Goal: Task Accomplishment & Management: Use online tool/utility

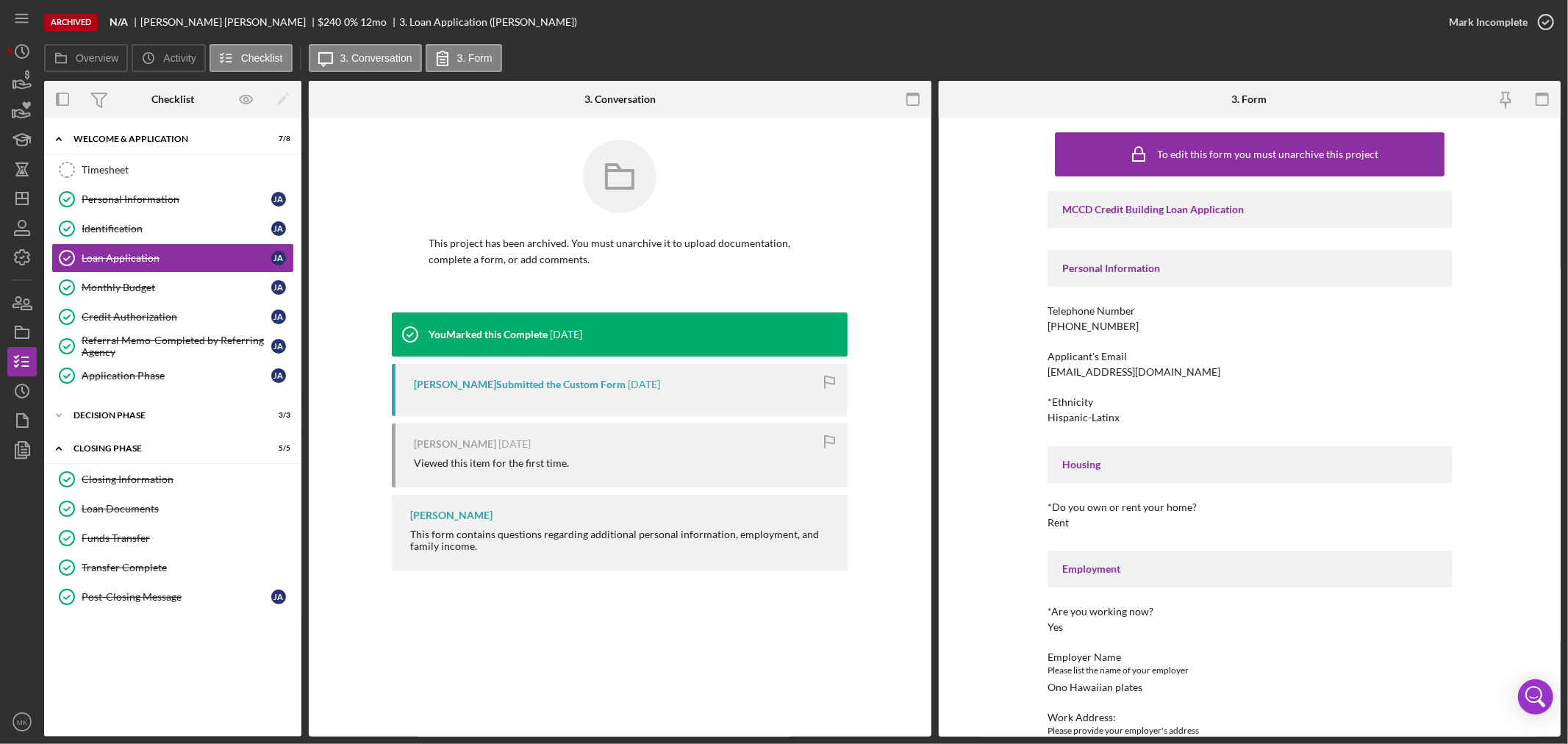
scroll to position [595, 0]
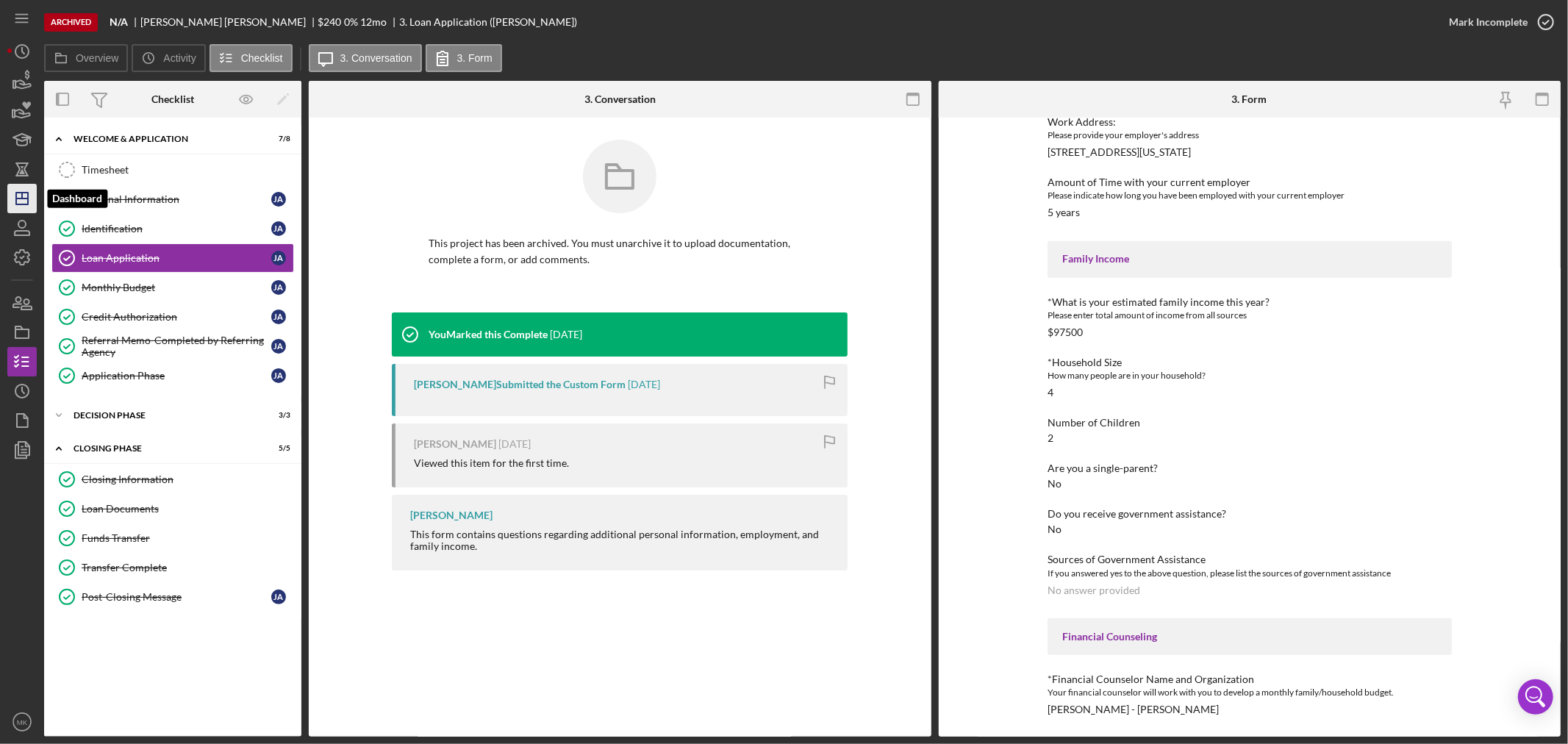
click at [26, 201] on icon "Icon/Dashboard" at bounding box center [22, 198] width 36 height 36
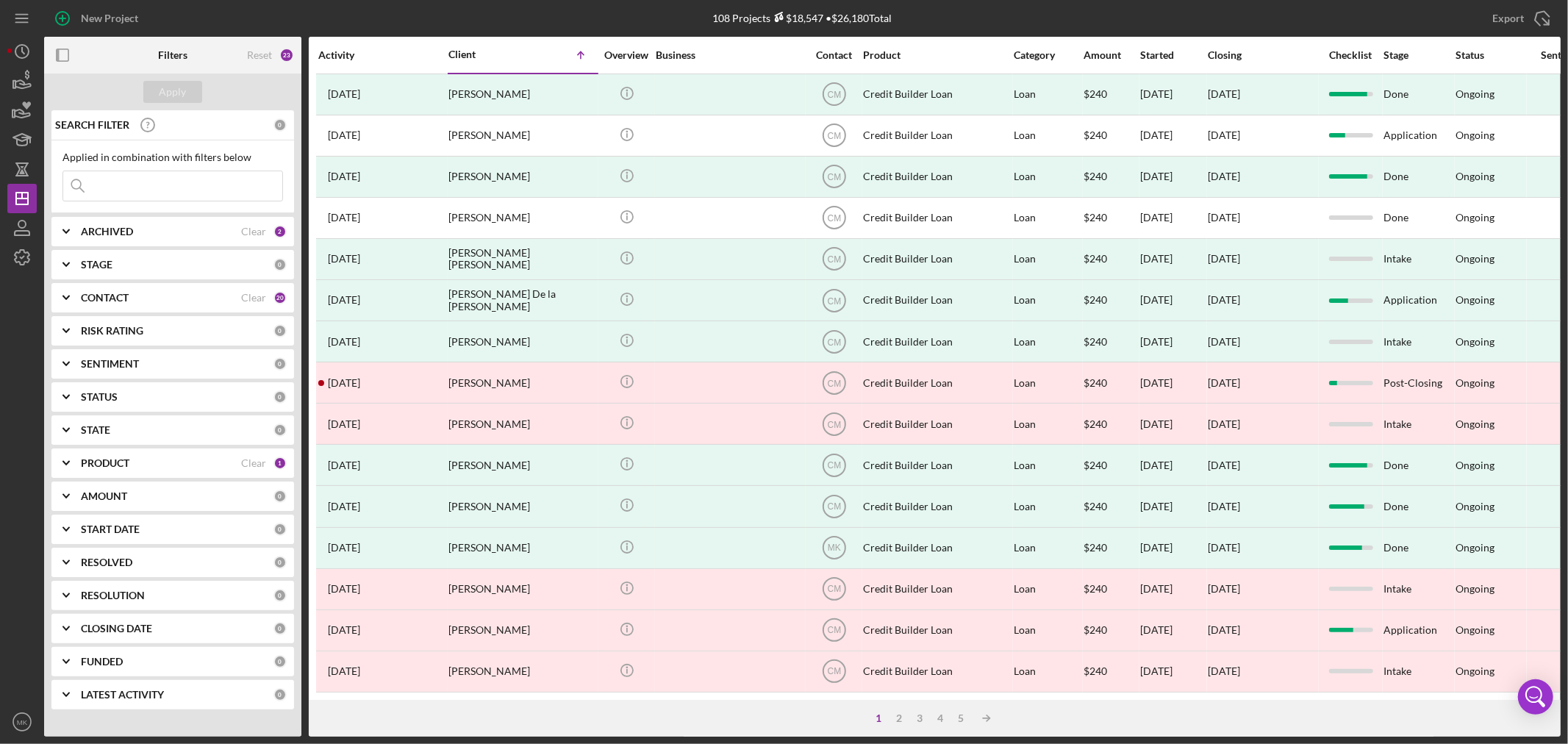
click at [63, 228] on icon "Icon/Expander" at bounding box center [66, 231] width 36 height 36
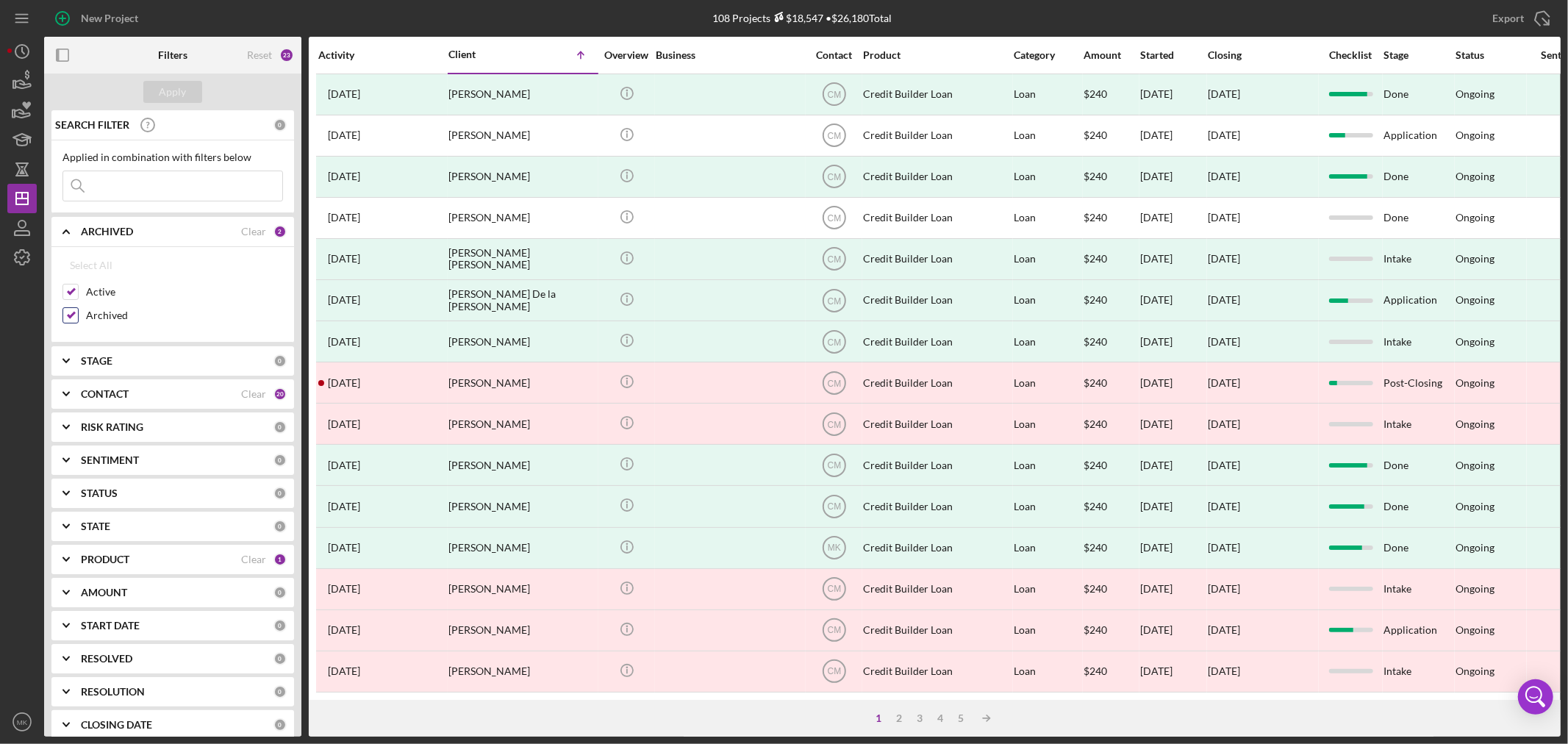
click at [75, 316] on input "Archived" at bounding box center [71, 315] width 15 height 15
checkbox input "false"
click at [178, 88] on div "Apply" at bounding box center [173, 92] width 28 height 22
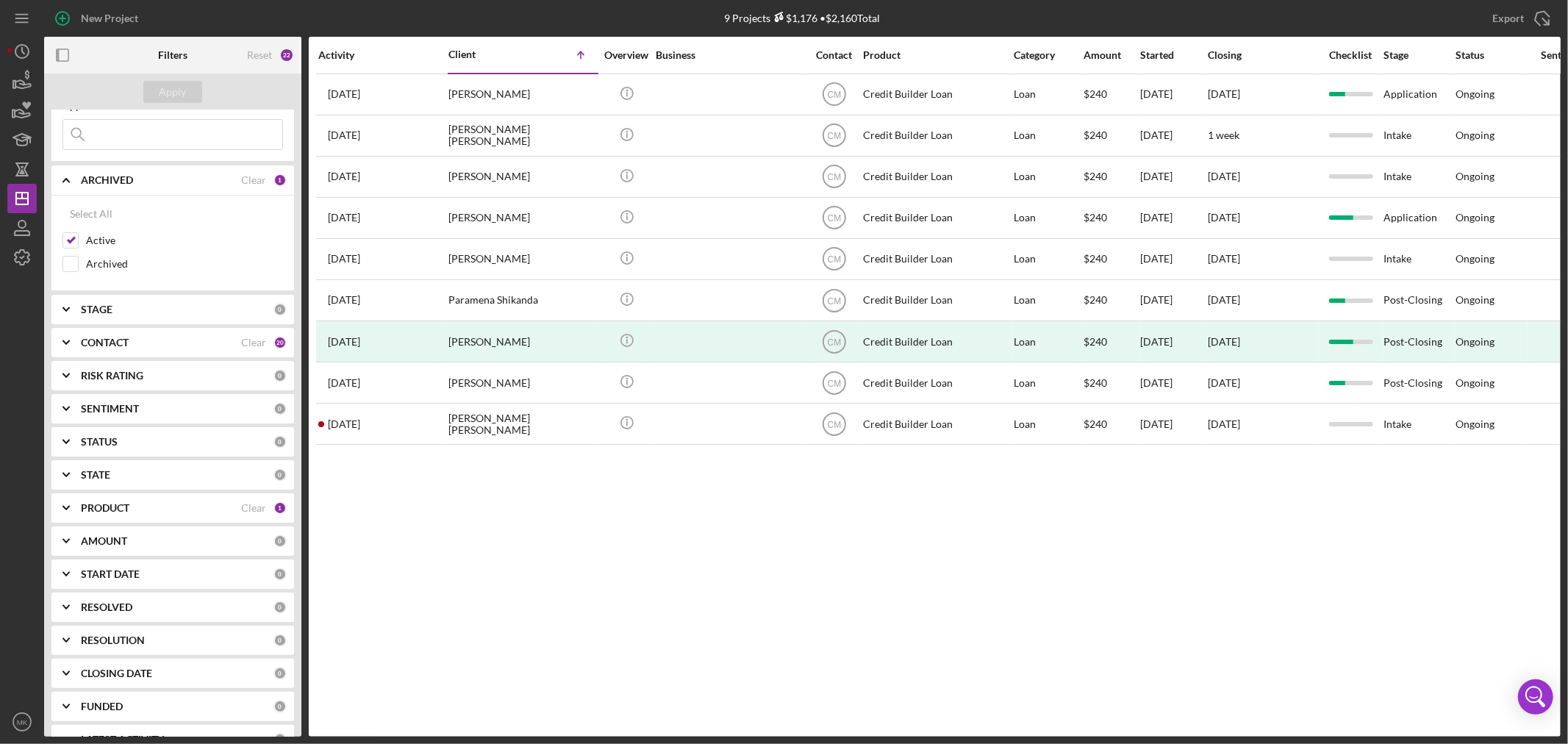
scroll to position [81, 0]
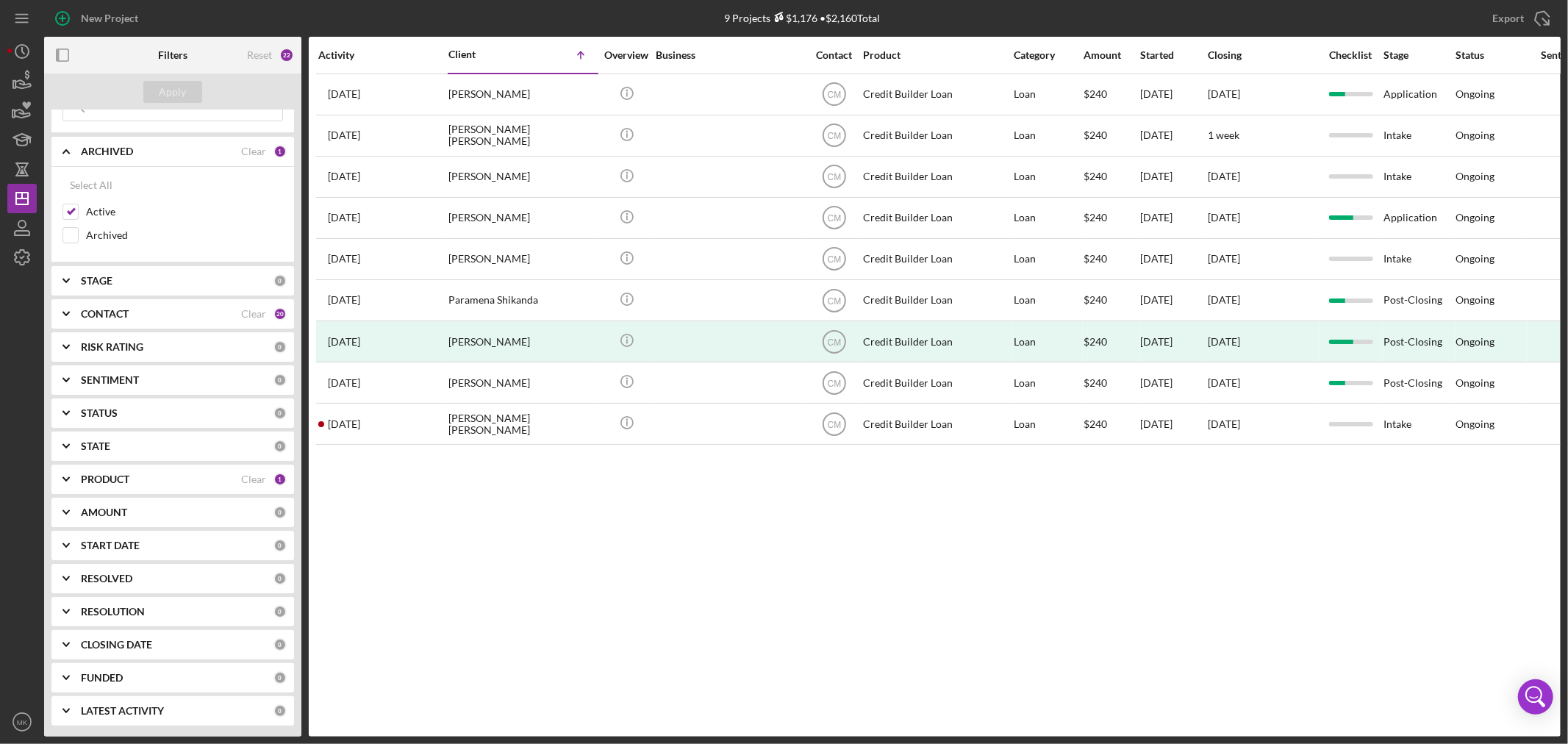
click at [185, 471] on div "PRODUCT Clear 1" at bounding box center [184, 479] width 206 height 29
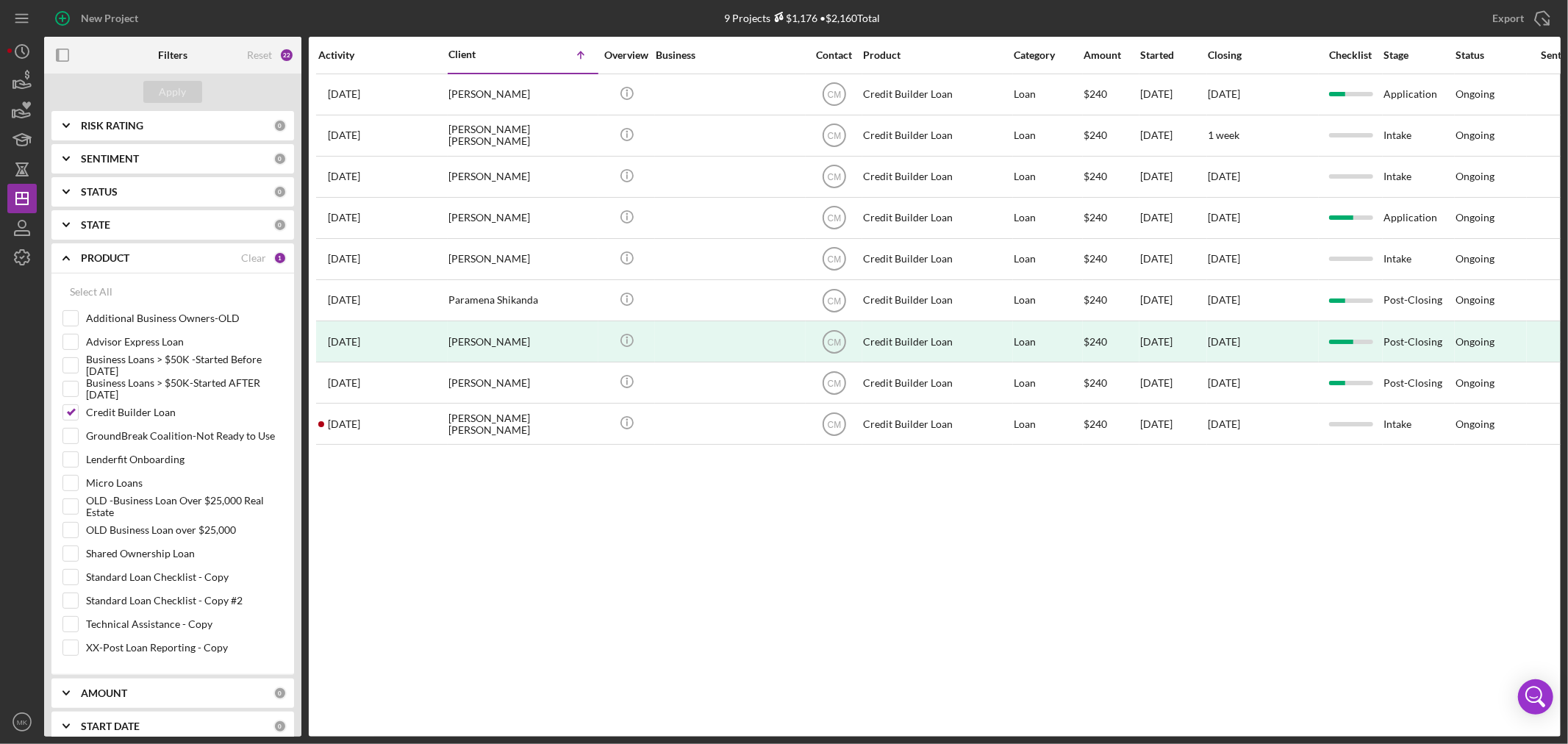
scroll to position [325, 0]
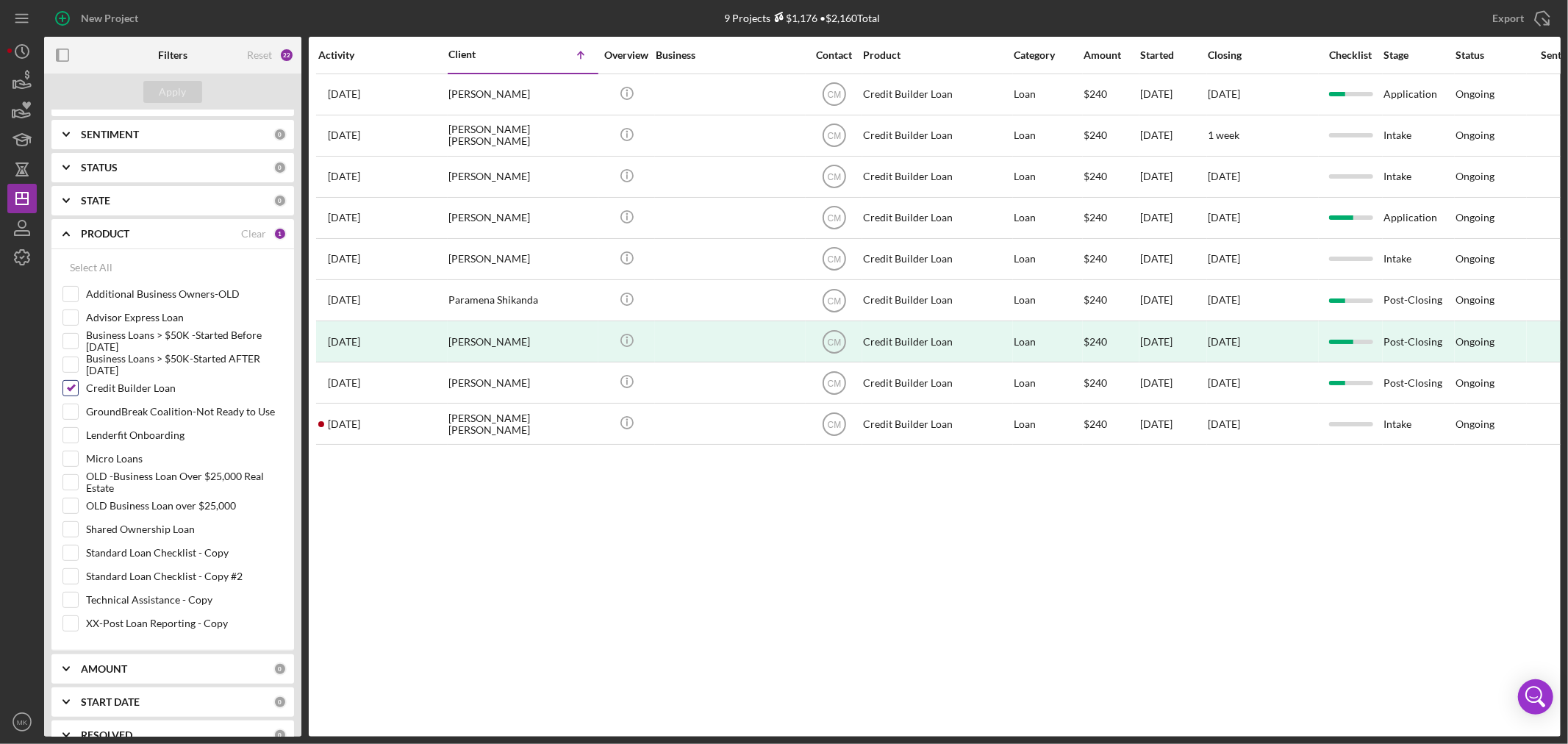
click at [69, 393] on input "Credit Builder Loan" at bounding box center [71, 388] width 15 height 15
checkbox input "false"
click at [75, 457] on input "Micro Loans" at bounding box center [71, 459] width 15 height 15
checkbox input "true"
click at [178, 89] on div "Apply" at bounding box center [173, 92] width 28 height 22
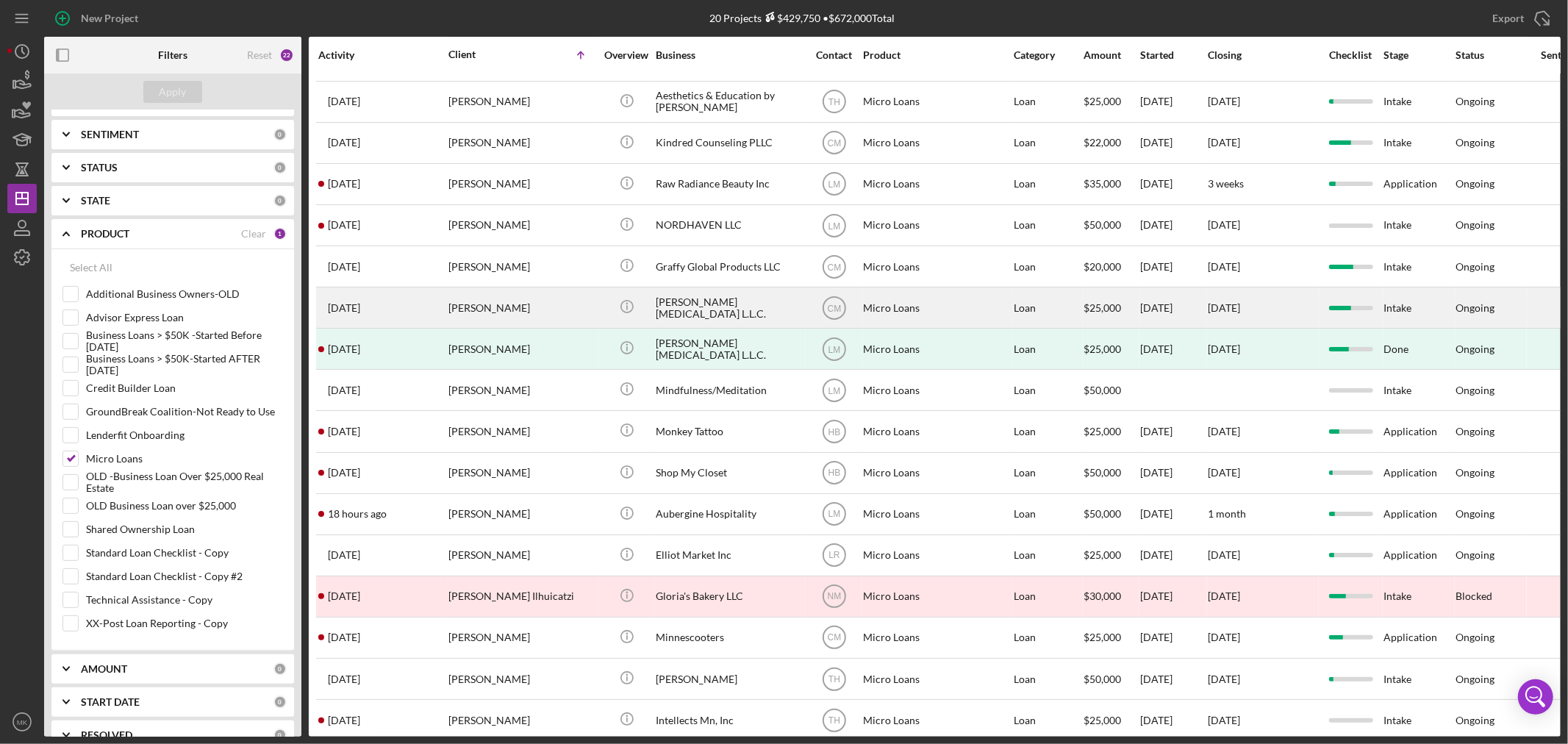
scroll to position [0, 0]
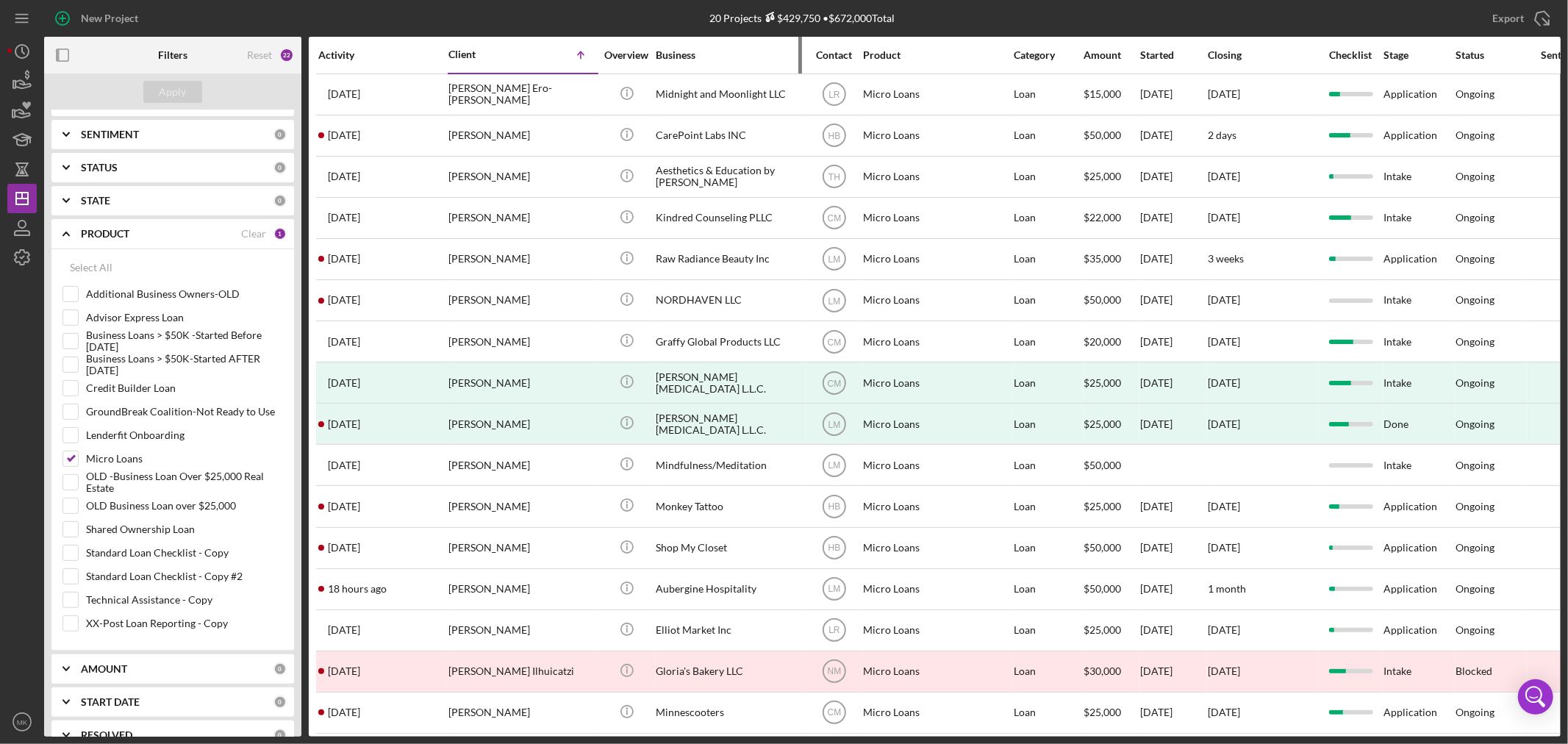
click at [715, 60] on div "Business" at bounding box center [729, 55] width 147 height 12
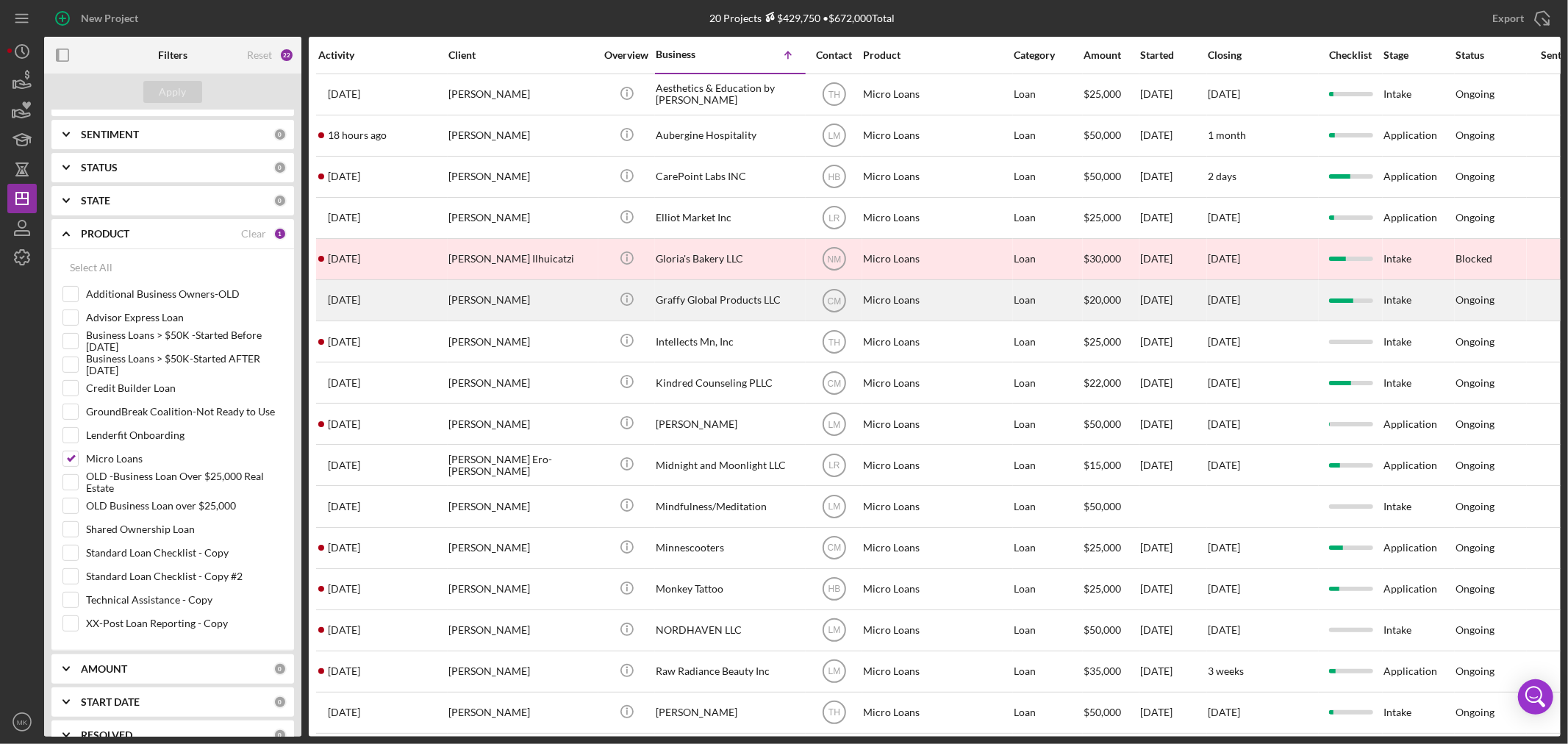
click at [749, 304] on div "Graffy Global Products LLC" at bounding box center [729, 300] width 147 height 39
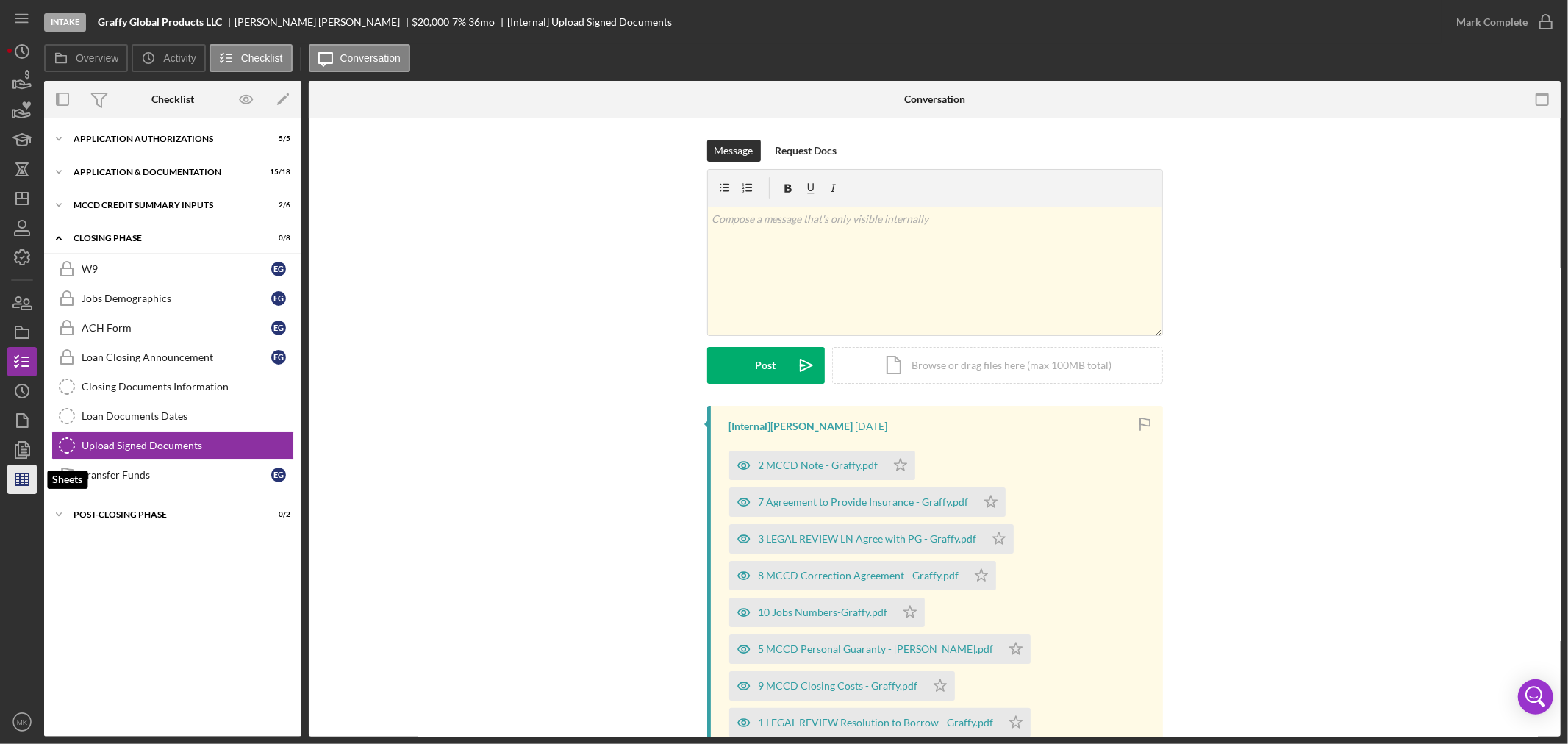
click at [17, 482] on line "button" at bounding box center [22, 482] width 13 height 0
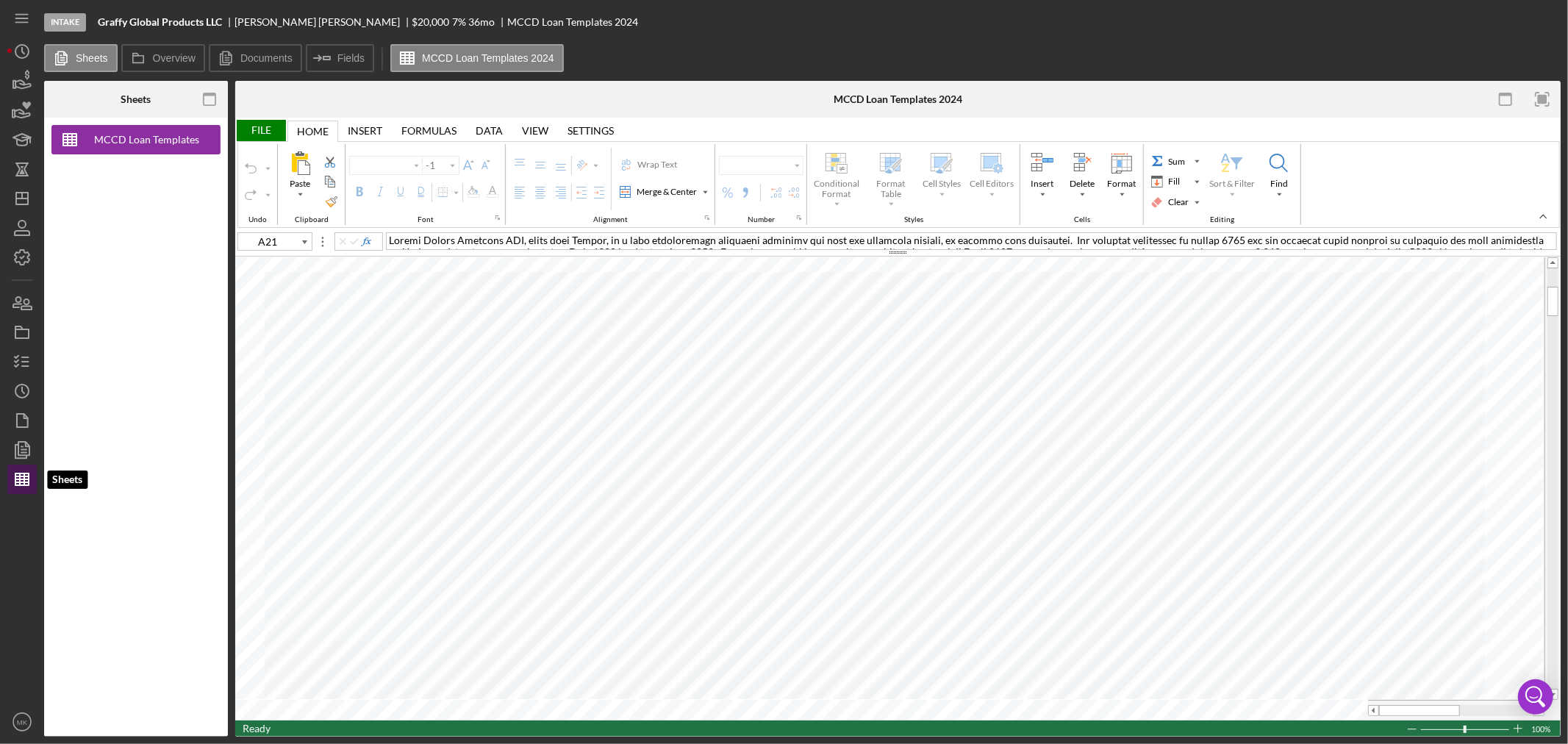
type input "Calibri"
type input "11"
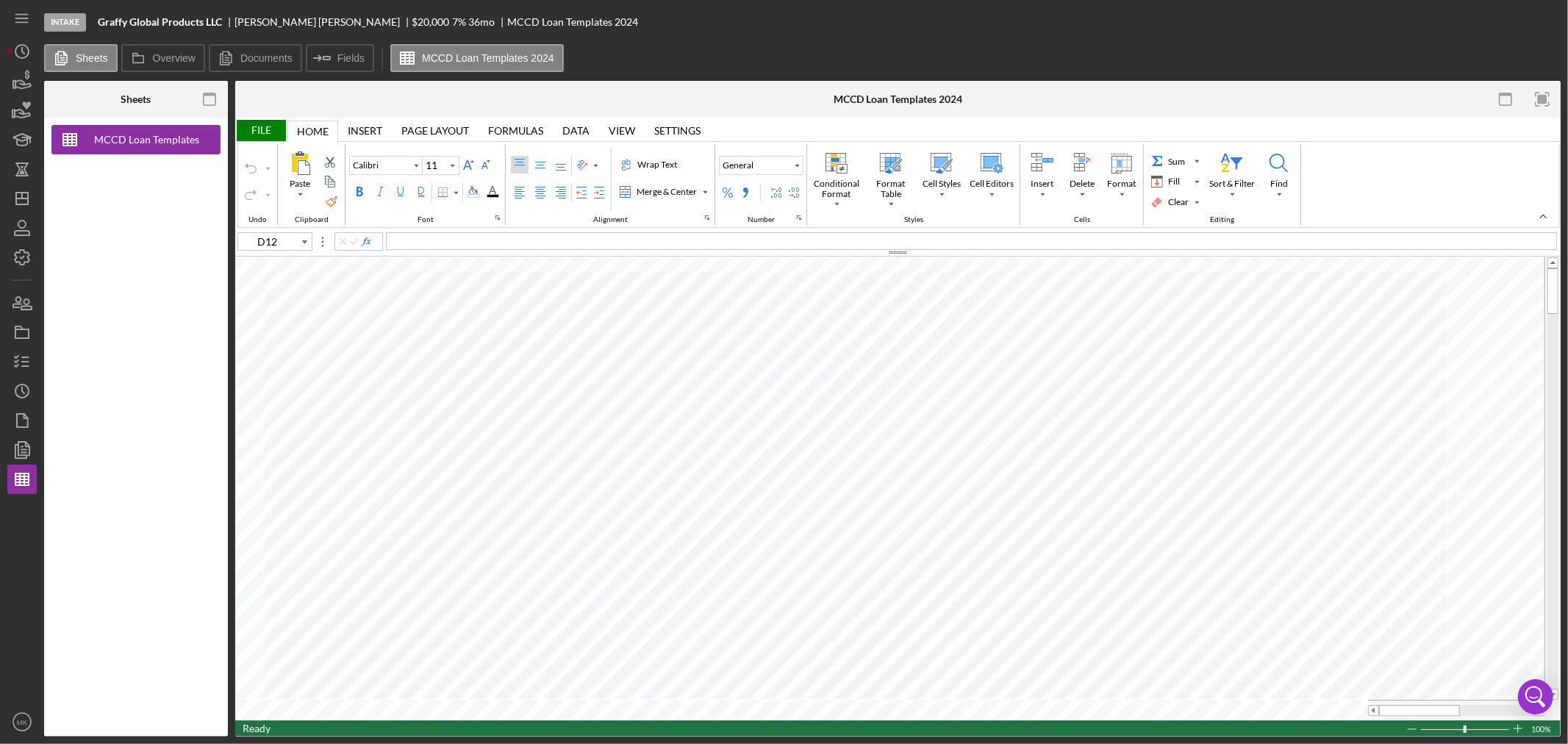
type input "A21"
